Goal: Navigation & Orientation: Find specific page/section

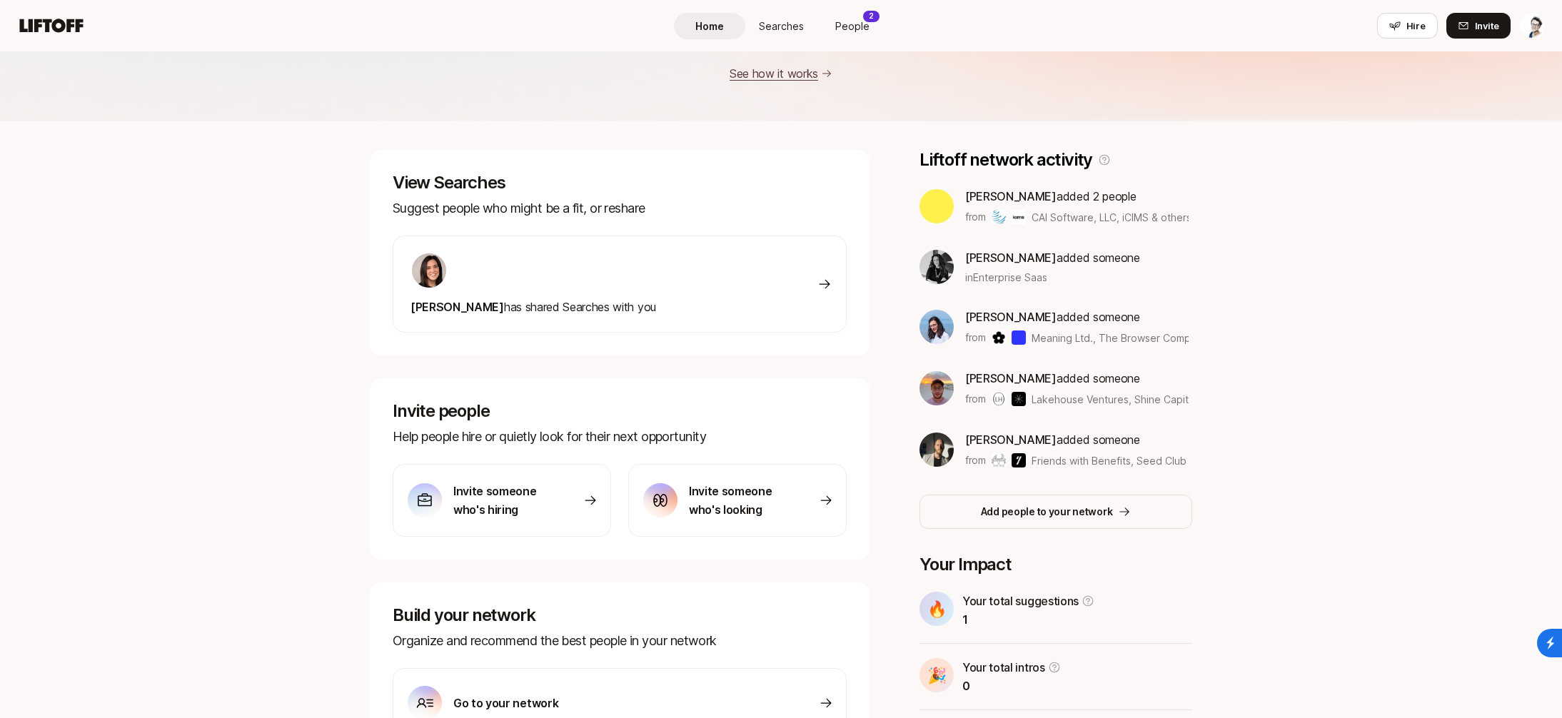
scroll to position [233, 0]
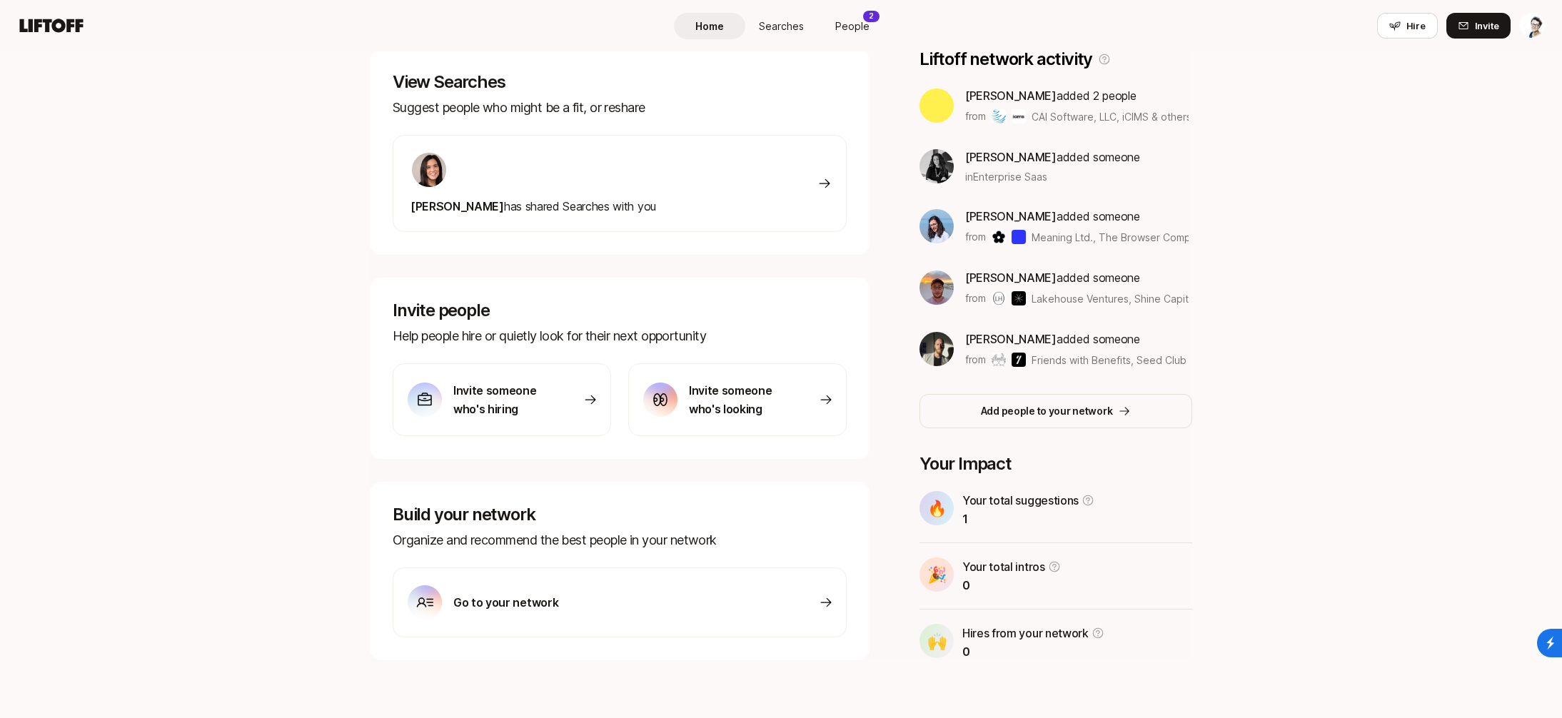
click at [646, 605] on div "Go to your network" at bounding box center [620, 602] width 454 height 70
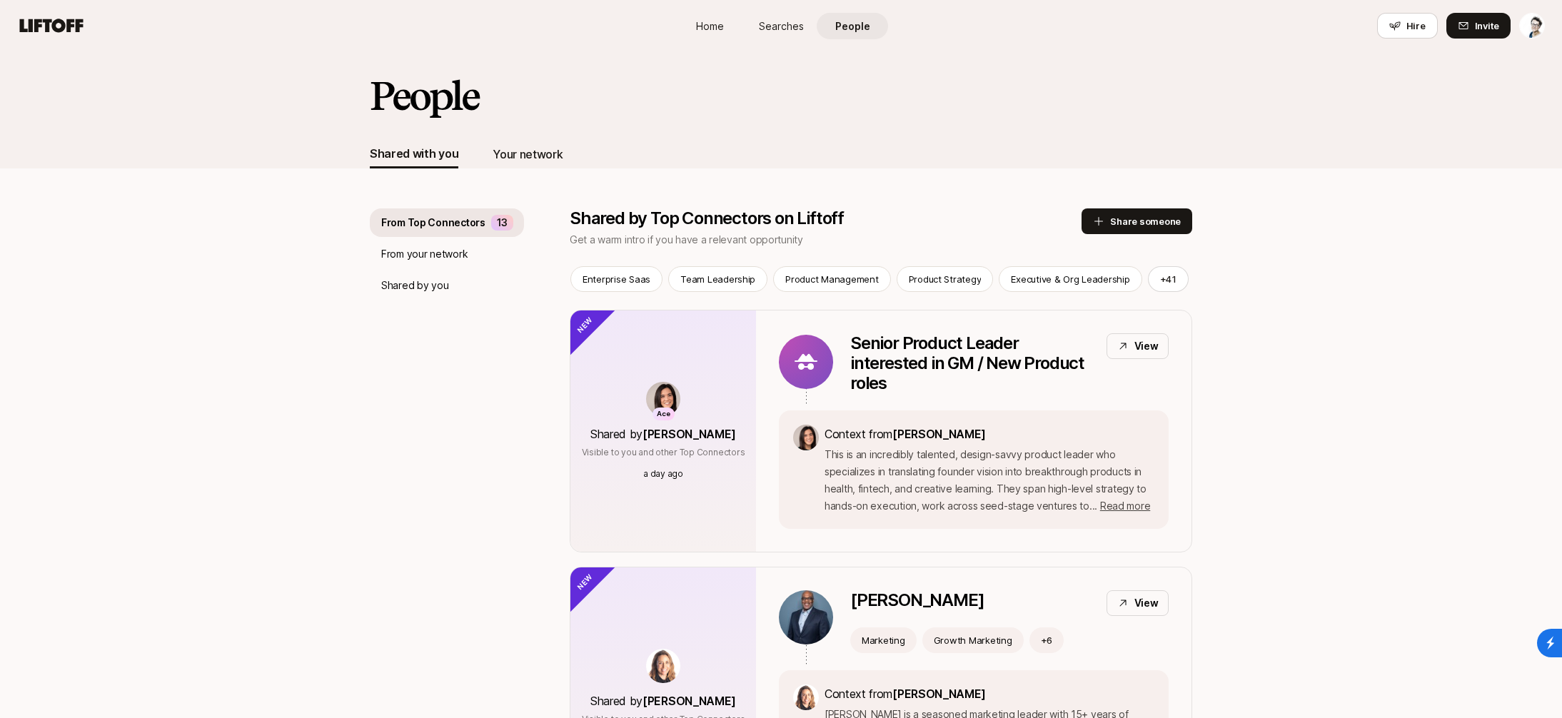
click at [534, 154] on div "Your network" at bounding box center [527, 154] width 70 height 19
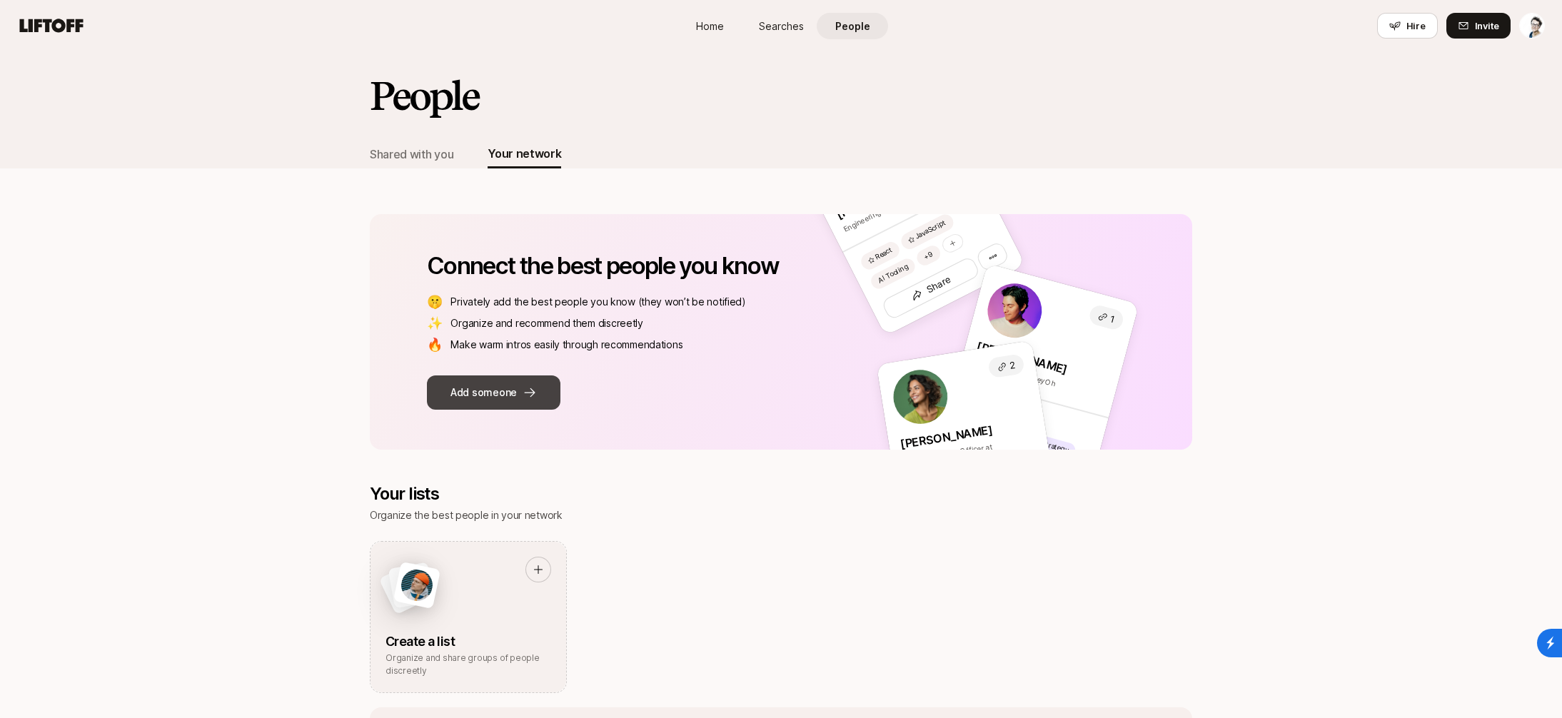
click at [503, 397] on button "Add someone" at bounding box center [493, 392] width 133 height 34
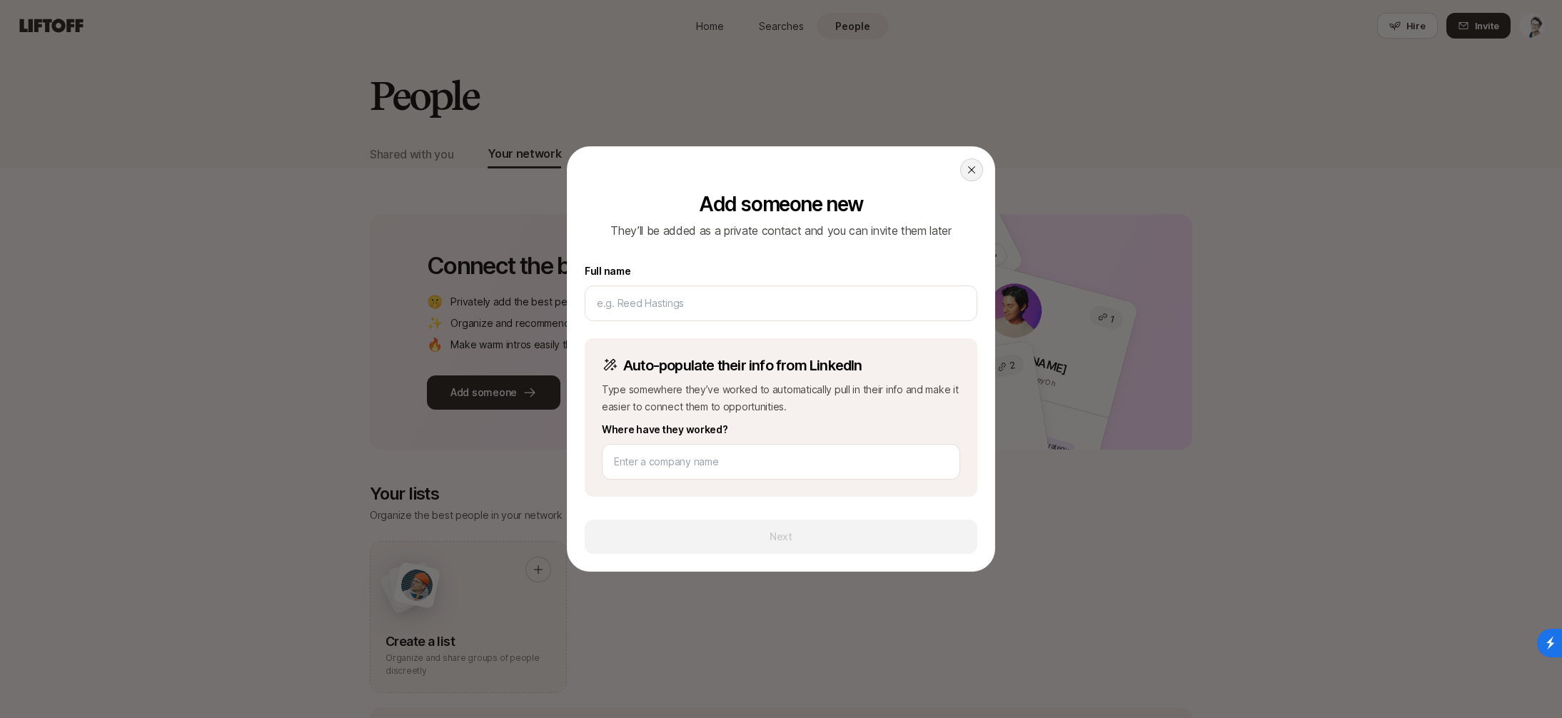
click at [973, 170] on icon at bounding box center [971, 169] width 11 height 11
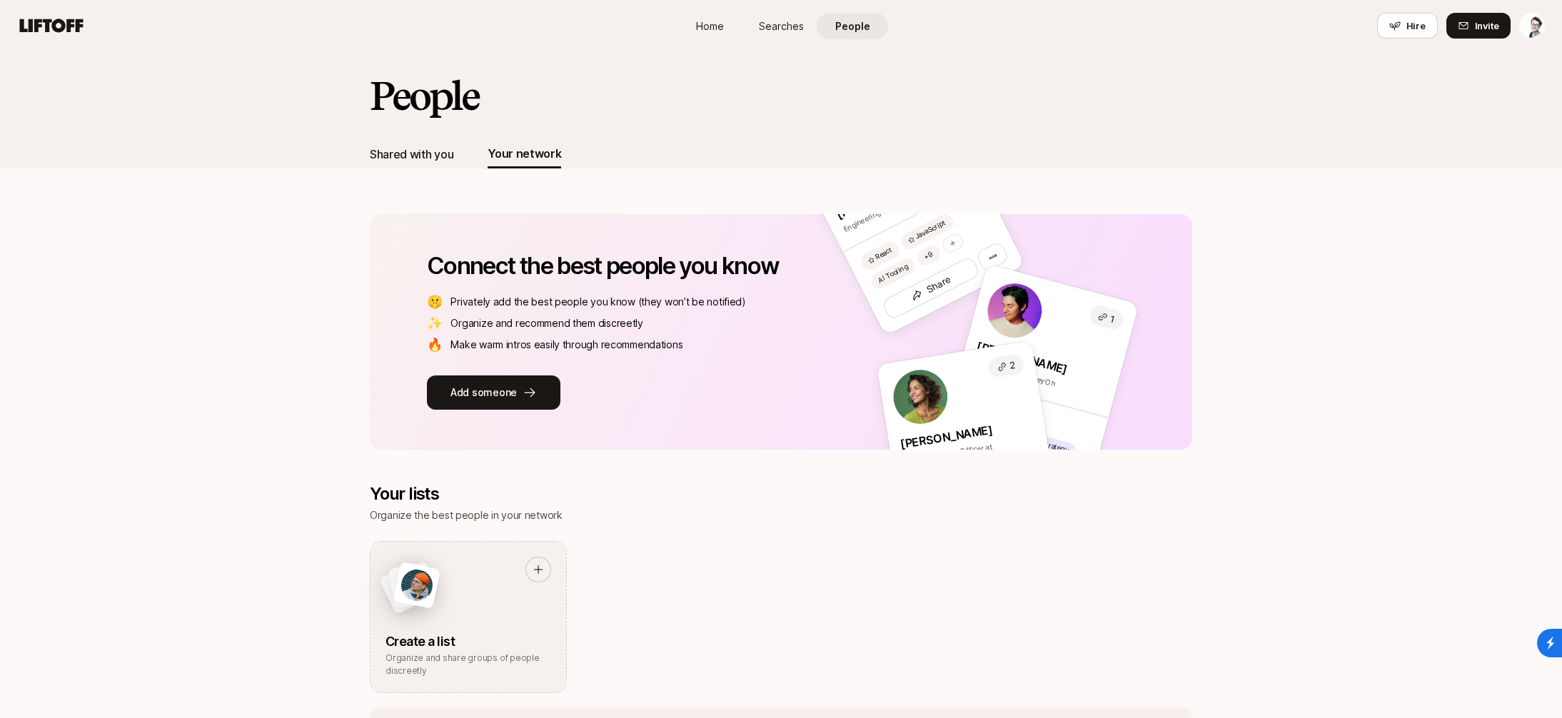
click at [390, 159] on div "Shared with you" at bounding box center [412, 154] width 84 height 19
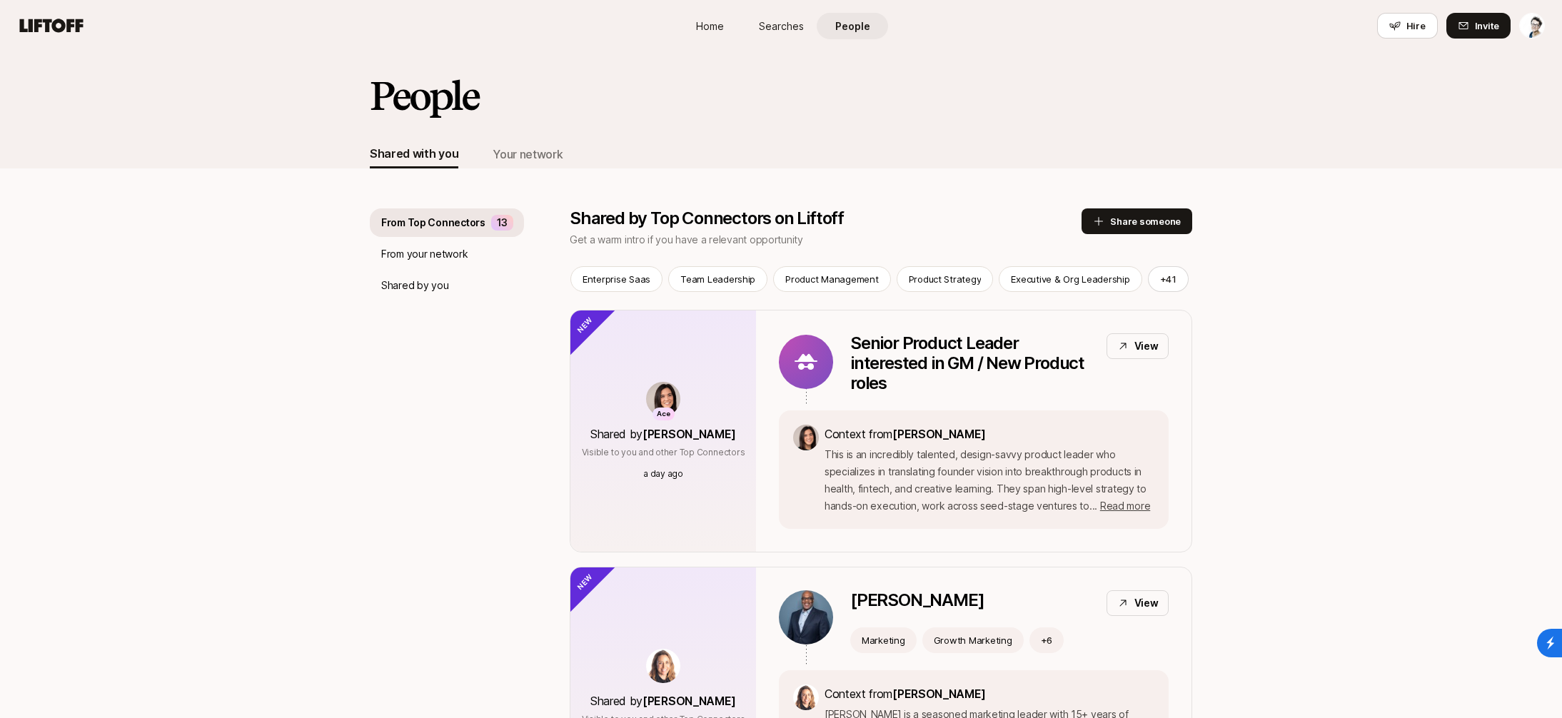
click at [561, 158] on div "Shared with you Your network" at bounding box center [781, 154] width 822 height 29
click at [540, 152] on div "Your network" at bounding box center [527, 154] width 70 height 19
click at [797, 21] on span "Searches" at bounding box center [781, 26] width 45 height 15
